Goal: Information Seeking & Learning: Check status

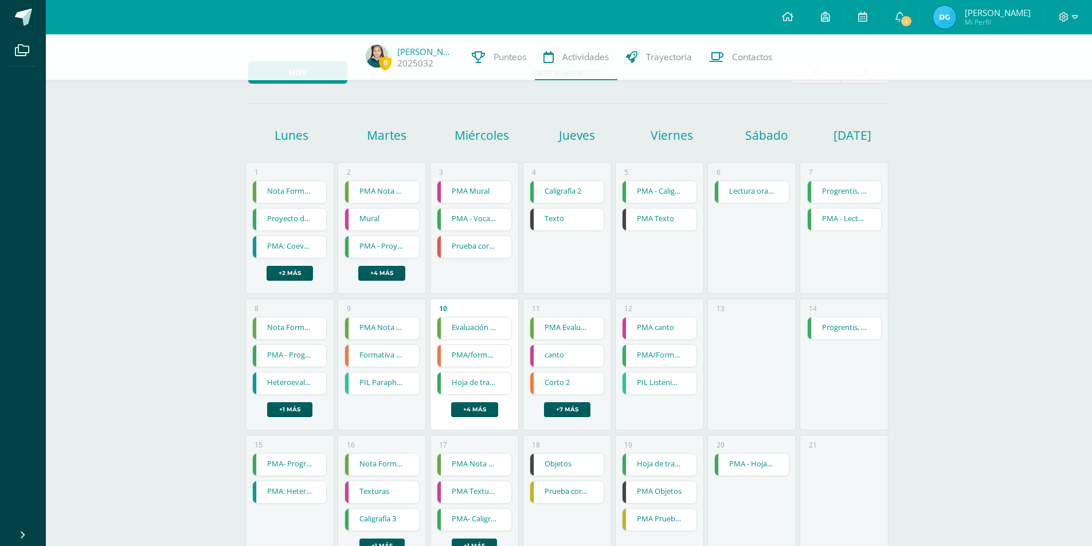
scroll to position [57, 0]
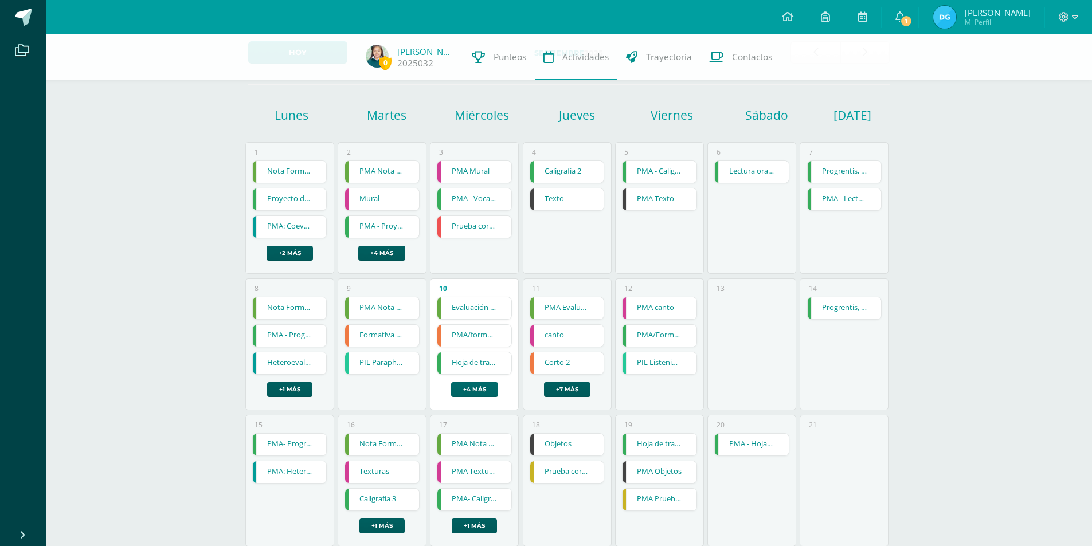
click at [475, 387] on link "+4 más" at bounding box center [474, 389] width 47 height 15
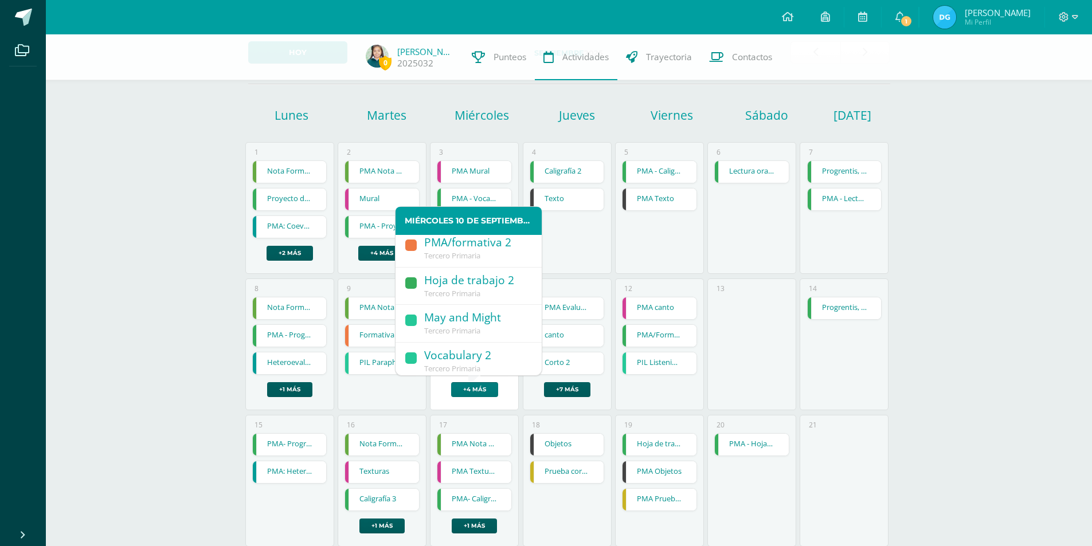
scroll to position [0, 0]
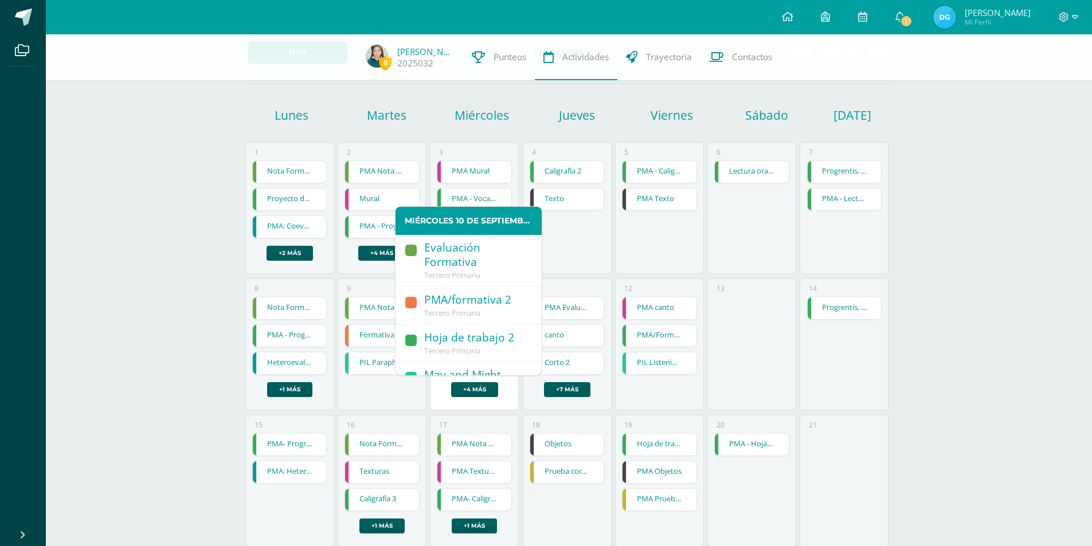
click at [464, 273] on span "Tercero Primaria" at bounding box center [452, 275] width 56 height 10
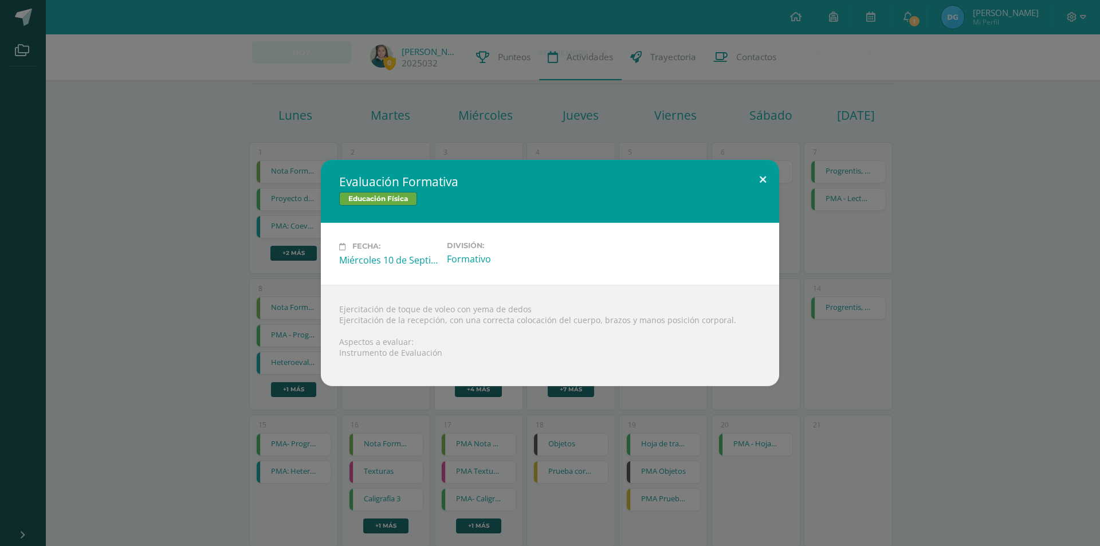
click at [765, 178] on button at bounding box center [763, 179] width 33 height 39
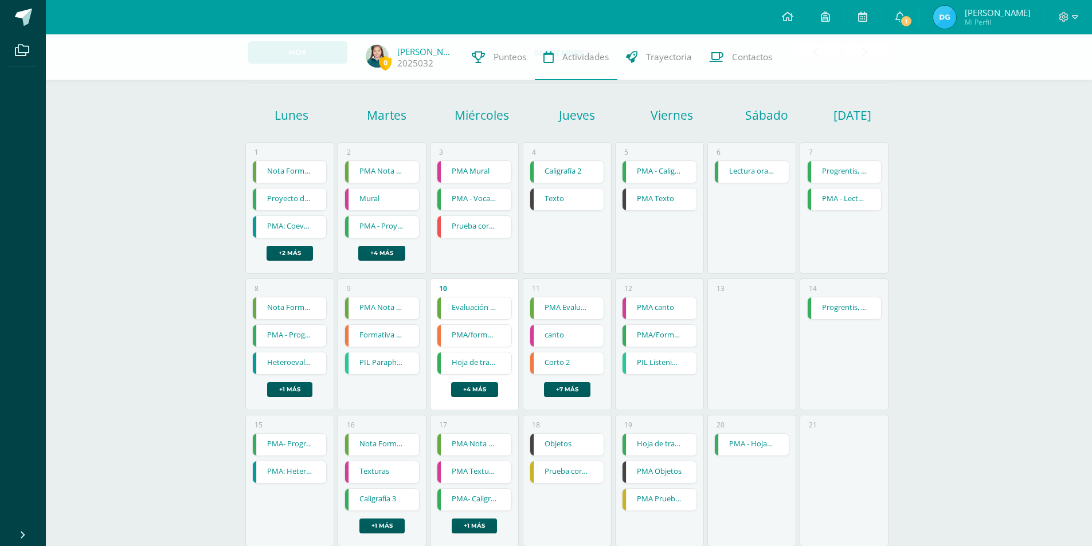
click at [477, 339] on link "PMA/formativa 2" at bounding box center [474, 336] width 74 height 22
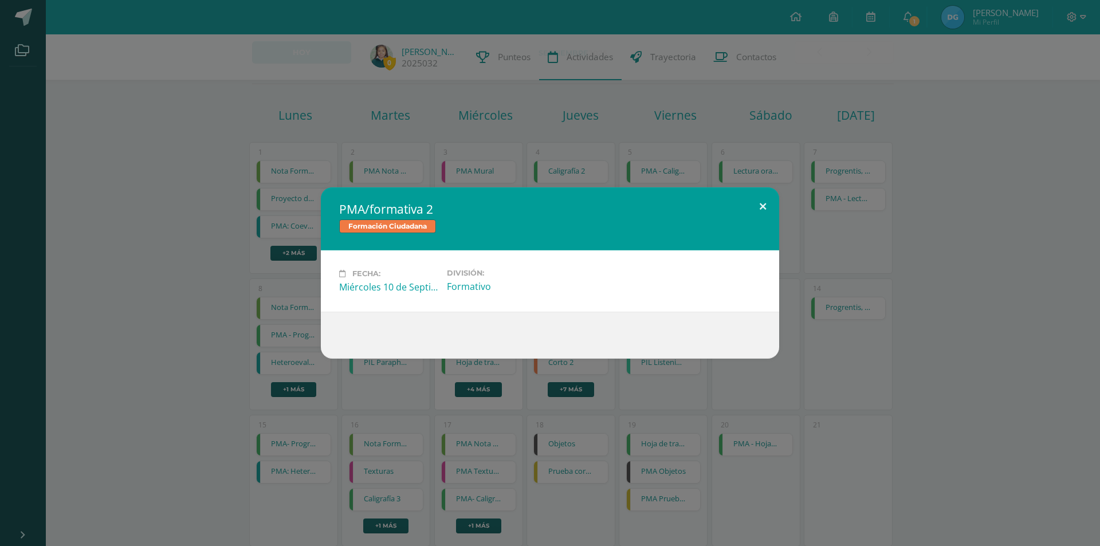
click at [762, 202] on button at bounding box center [763, 206] width 33 height 39
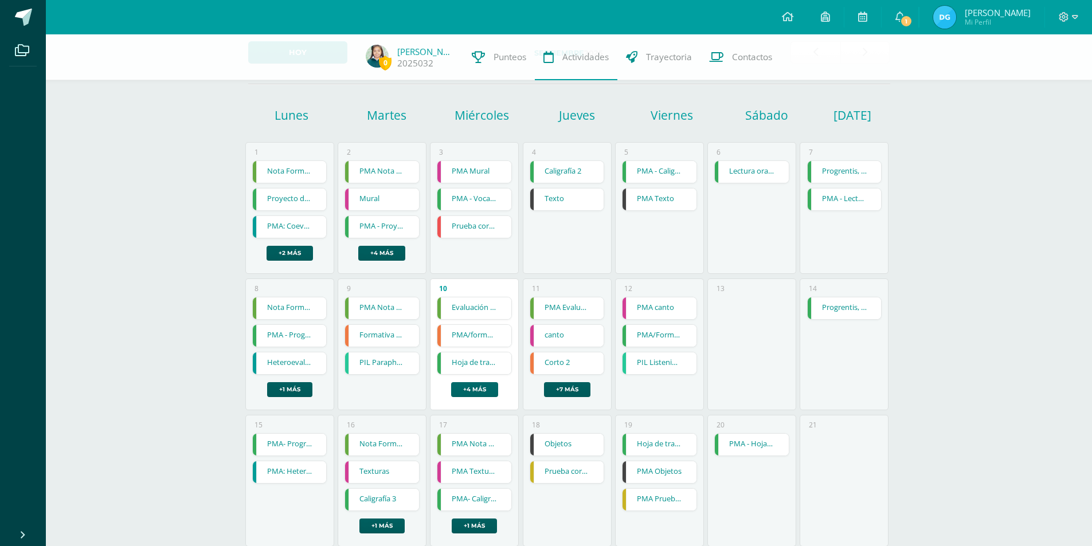
click at [476, 388] on link "+4 más" at bounding box center [474, 389] width 47 height 15
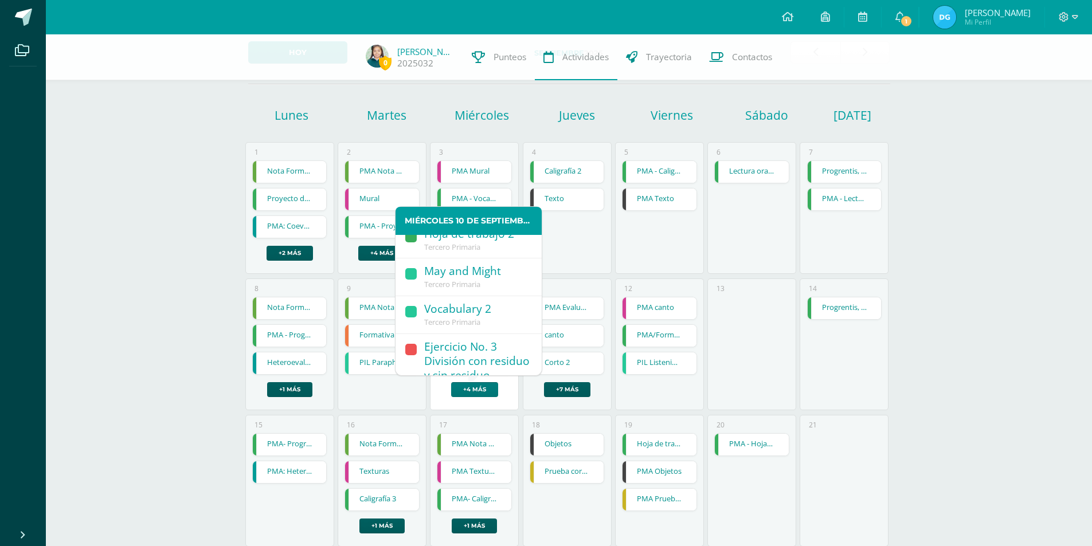
scroll to position [115, 0]
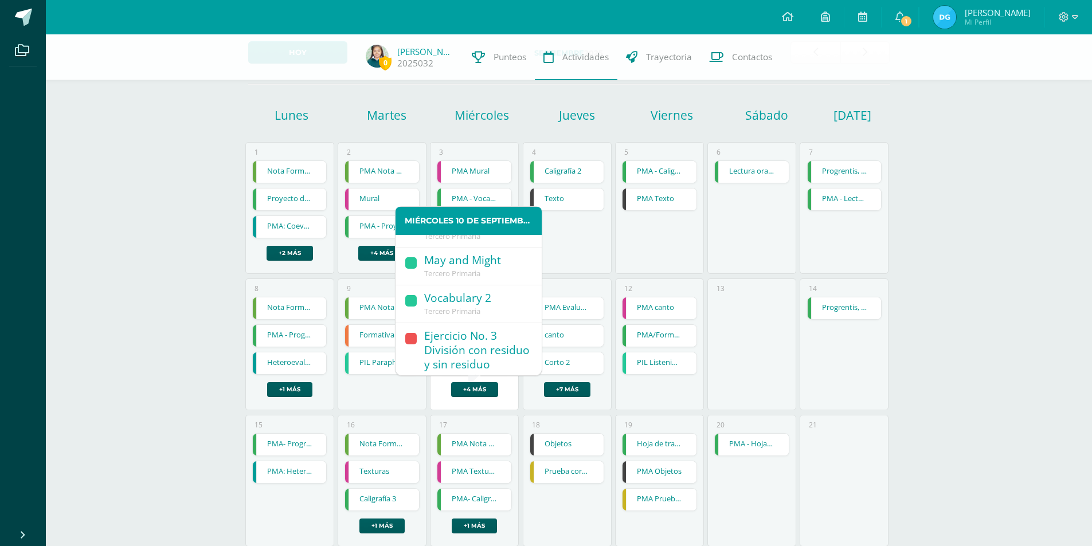
click at [480, 273] on span "Tercero Primaria" at bounding box center [452, 273] width 56 height 10
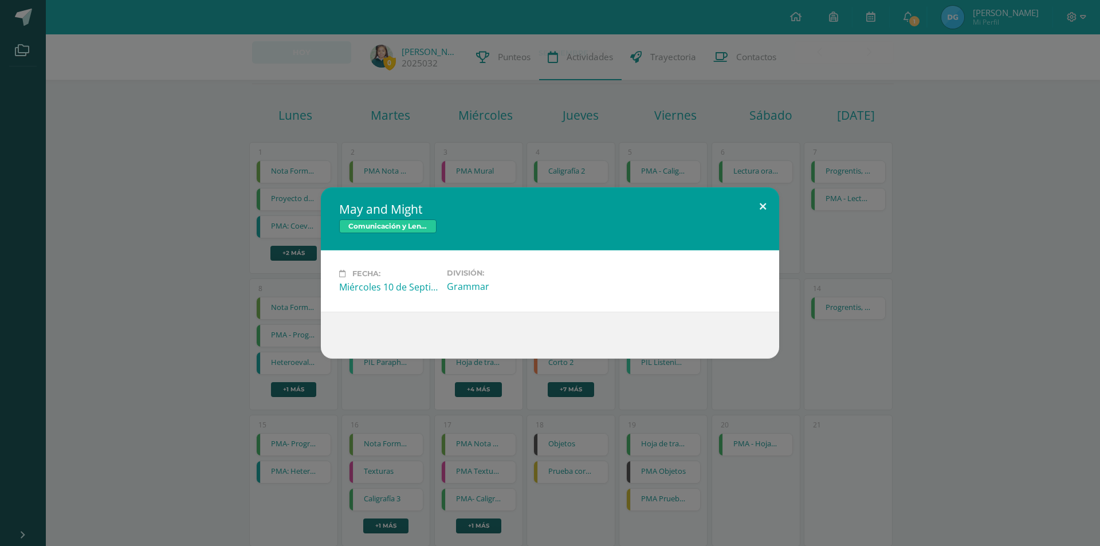
click at [765, 204] on button at bounding box center [763, 206] width 33 height 39
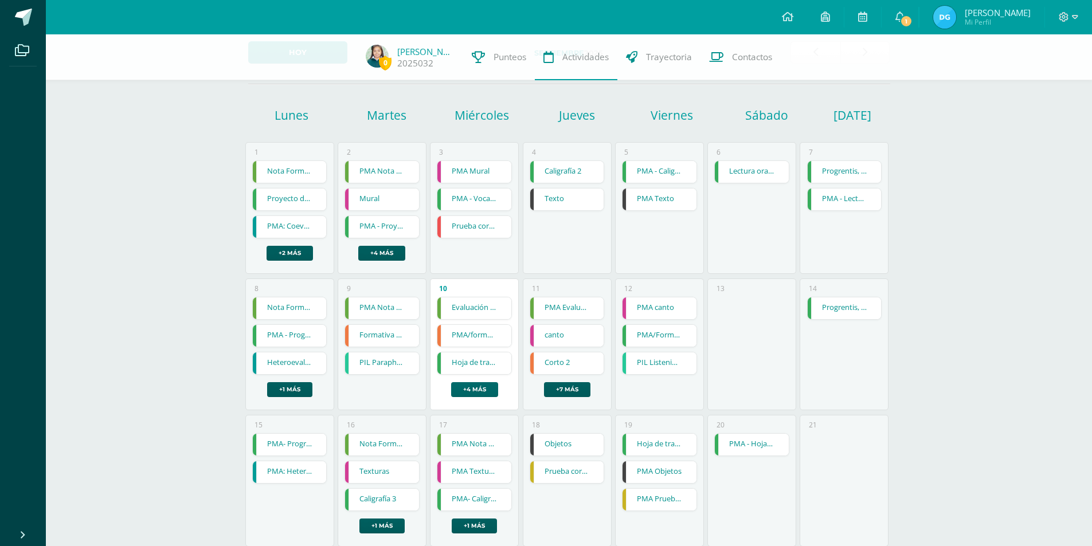
click at [488, 390] on link "+4 más" at bounding box center [474, 389] width 47 height 15
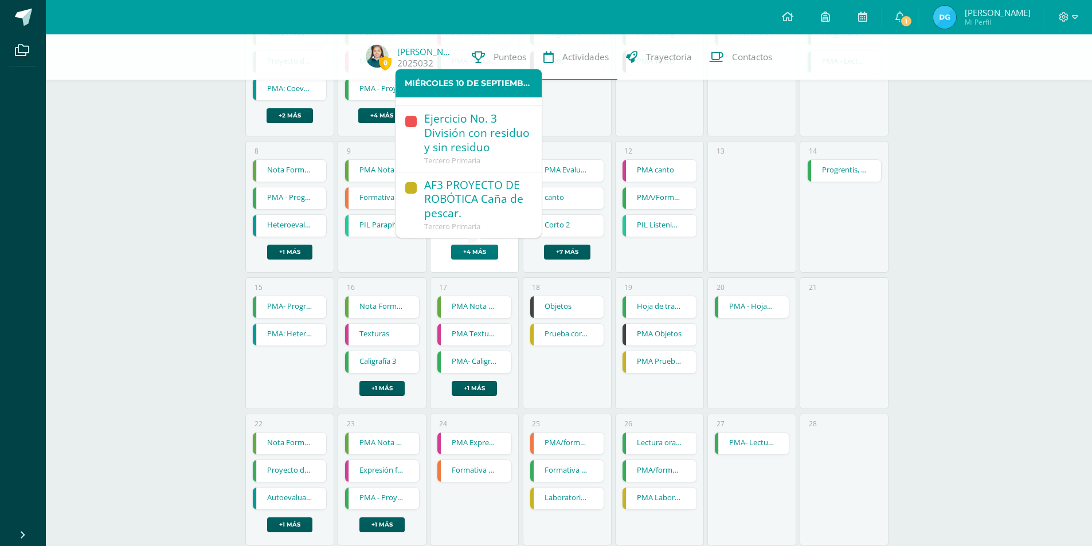
scroll to position [229, 0]
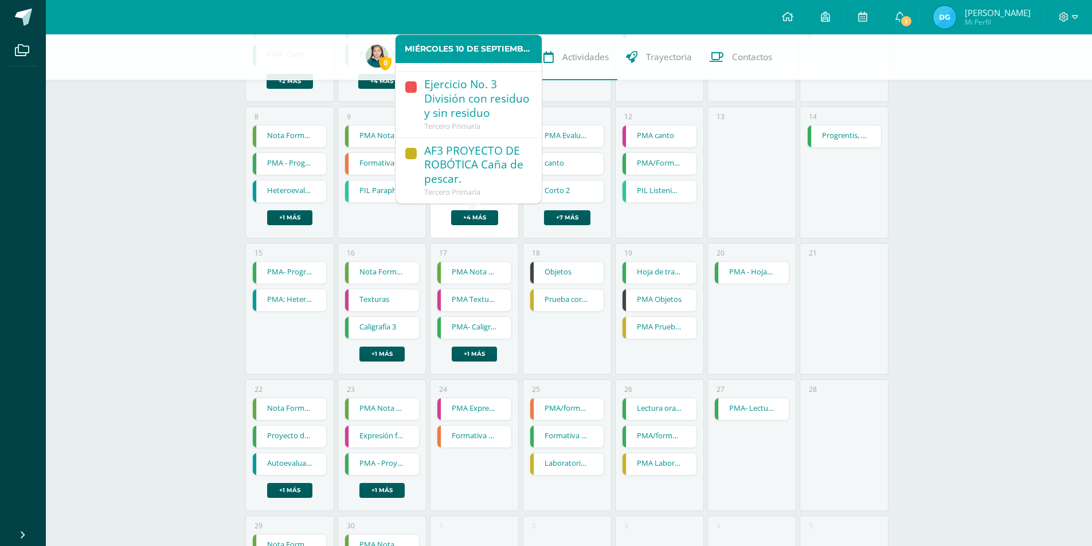
click at [484, 154] on div "AF3 PROYECTO DE ROBÓTICA Caña de pescar." at bounding box center [477, 166] width 106 height 44
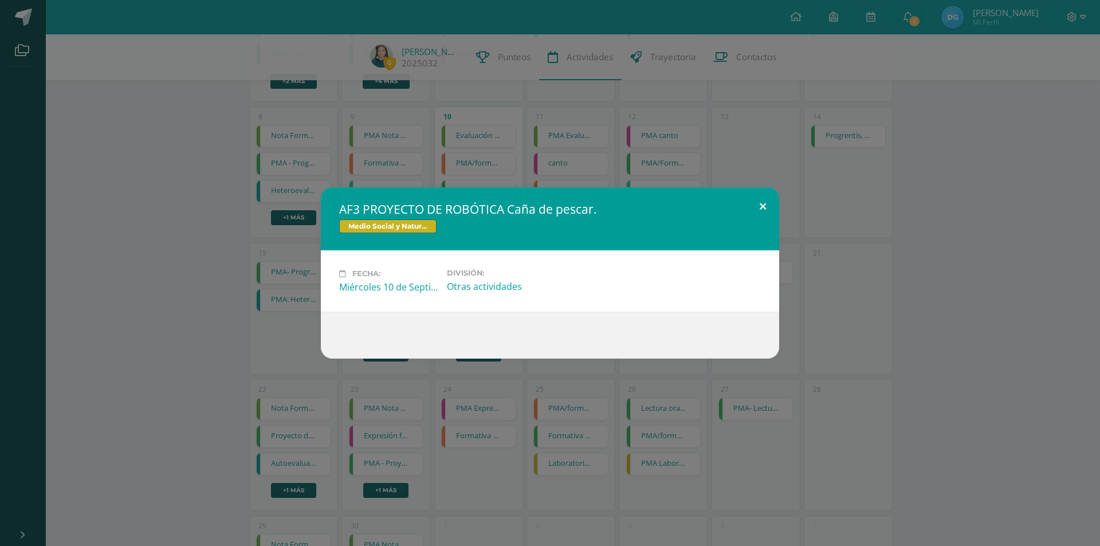
click at [762, 208] on button at bounding box center [763, 206] width 33 height 39
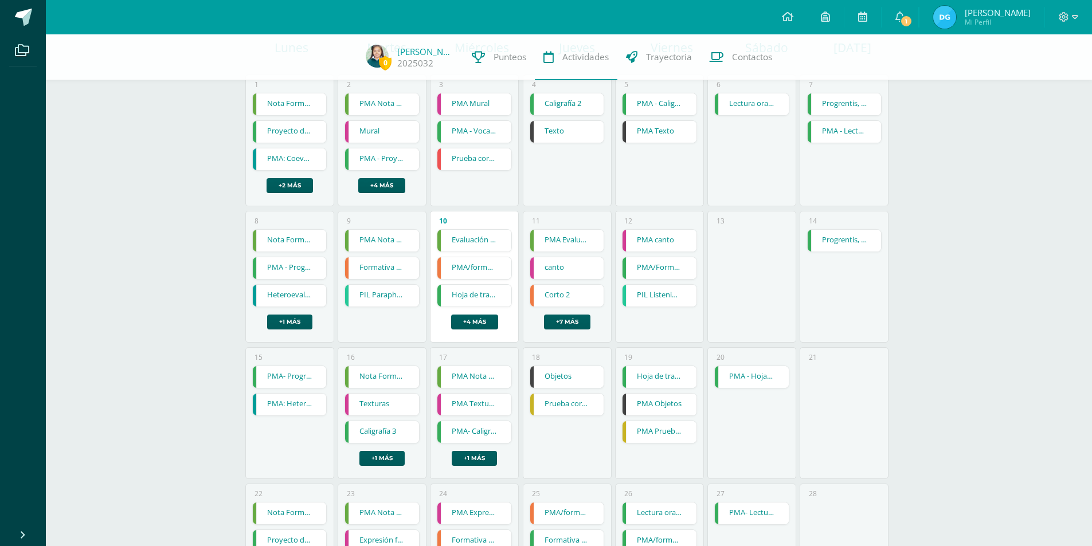
scroll to position [0, 0]
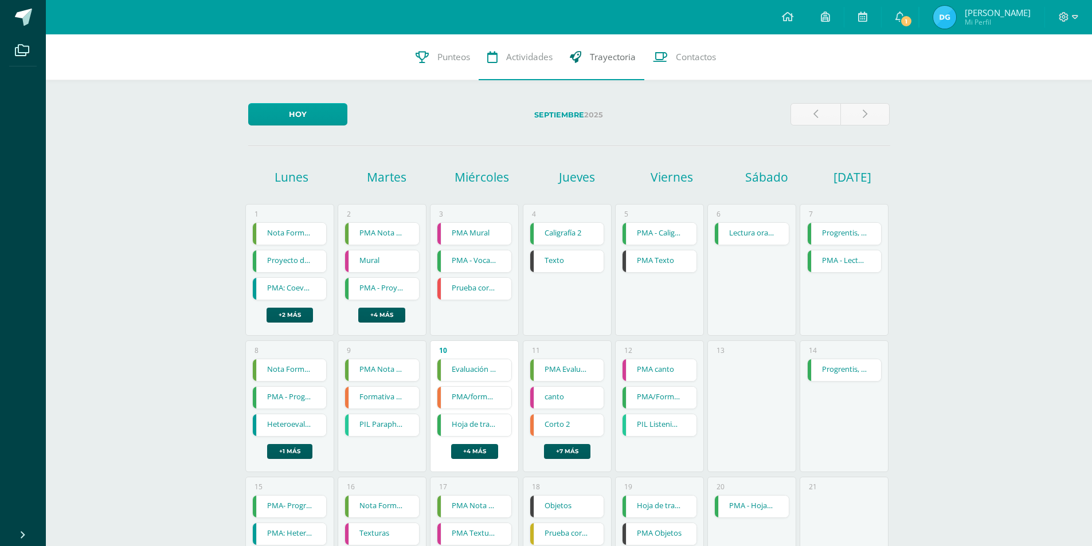
click at [602, 55] on span "Trayectoria" at bounding box center [613, 57] width 46 height 12
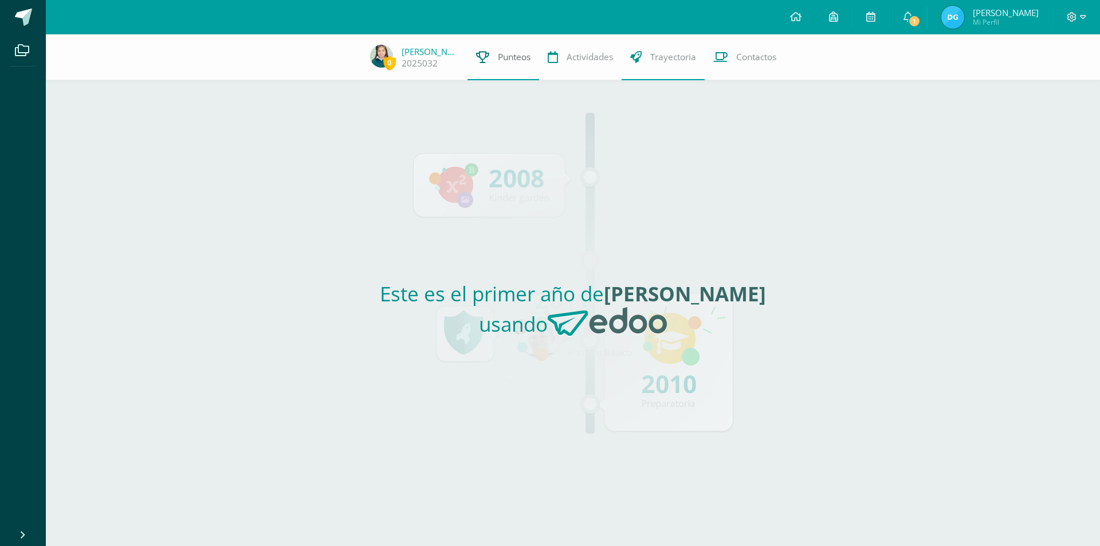
click at [505, 54] on span "Punteos" at bounding box center [514, 57] width 33 height 12
